Goal: Task Accomplishment & Management: Use online tool/utility

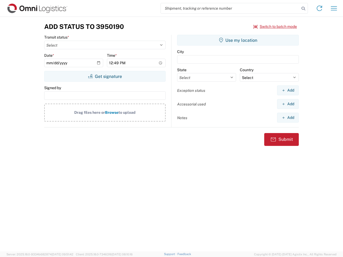
click at [230, 8] on input "search" at bounding box center [230, 8] width 139 height 10
click at [303, 9] on icon at bounding box center [302, 8] width 7 height 7
click at [319, 8] on icon at bounding box center [319, 8] width 9 height 9
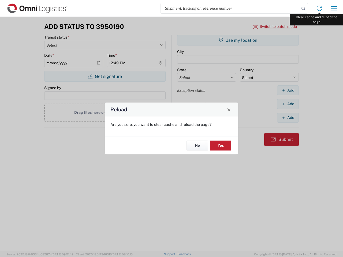
click at [334, 8] on div "Reload Are you sure, you want to clear cache and reload the page? No Yes" at bounding box center [171, 128] width 343 height 257
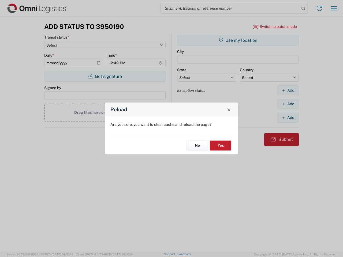
click at [275, 27] on div "Reload Are you sure, you want to clear cache and reload the page? No Yes" at bounding box center [171, 128] width 343 height 257
click at [105, 76] on div "Reload Are you sure, you want to clear cache and reload the page? No Yes" at bounding box center [171, 128] width 343 height 257
click at [238, 40] on div "Reload Are you sure, you want to clear cache and reload the page? No Yes" at bounding box center [171, 128] width 343 height 257
click at [288, 90] on div "Reload Are you sure, you want to clear cache and reload the page? No Yes" at bounding box center [171, 128] width 343 height 257
click at [288, 104] on div "Reload Are you sure, you want to clear cache and reload the page? No Yes" at bounding box center [171, 128] width 343 height 257
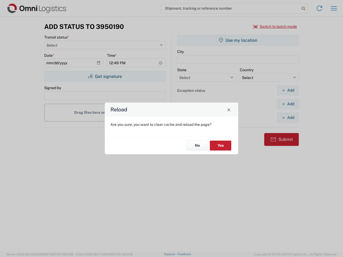
click at [288, 118] on div "Reload Are you sure, you want to clear cache and reload the page? No Yes" at bounding box center [171, 128] width 343 height 257
